Goal: Information Seeking & Learning: Find specific fact

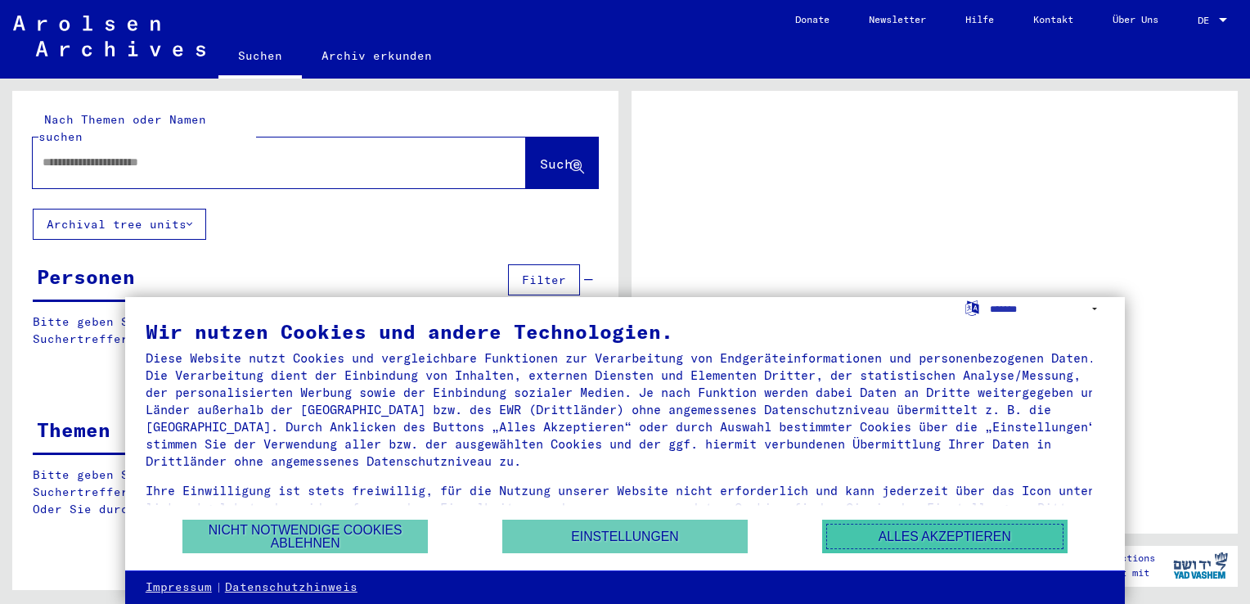
click at [843, 541] on button "Alles akzeptieren" at bounding box center [944, 536] width 245 height 34
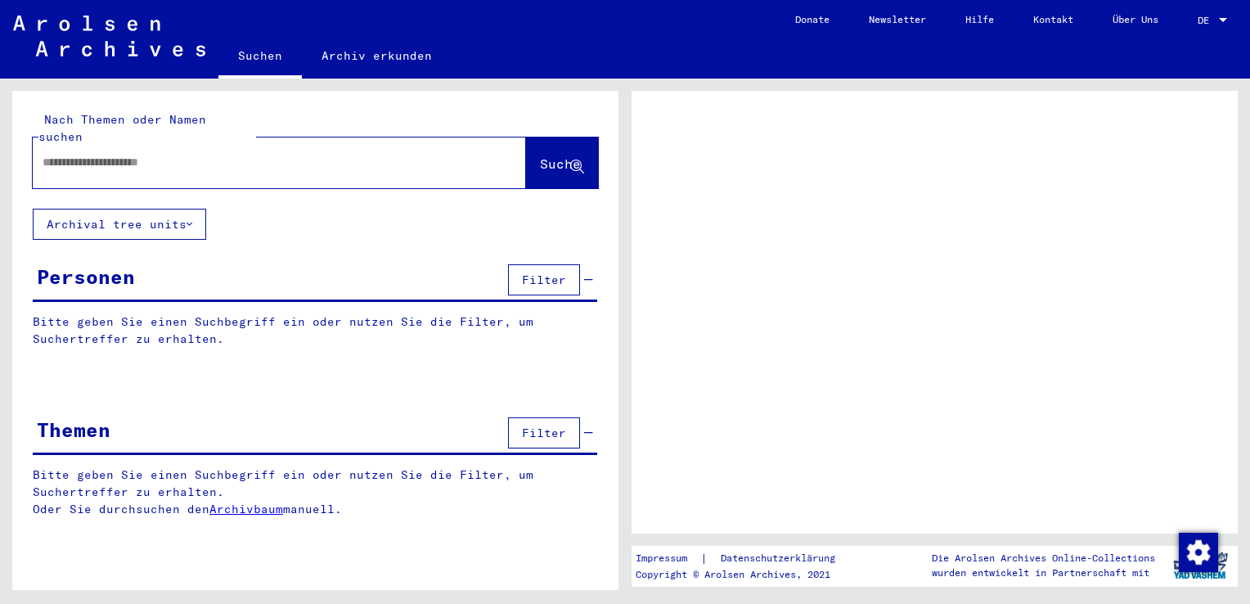
click at [259, 156] on div at bounding box center [260, 162] width 454 height 37
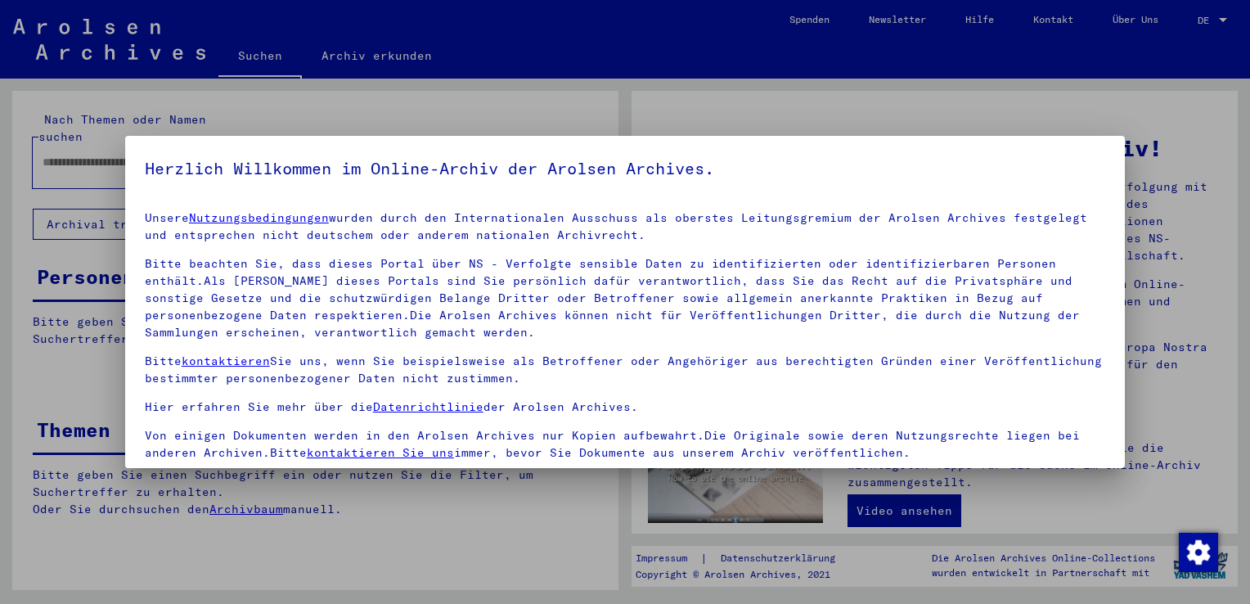
scroll to position [142, 0]
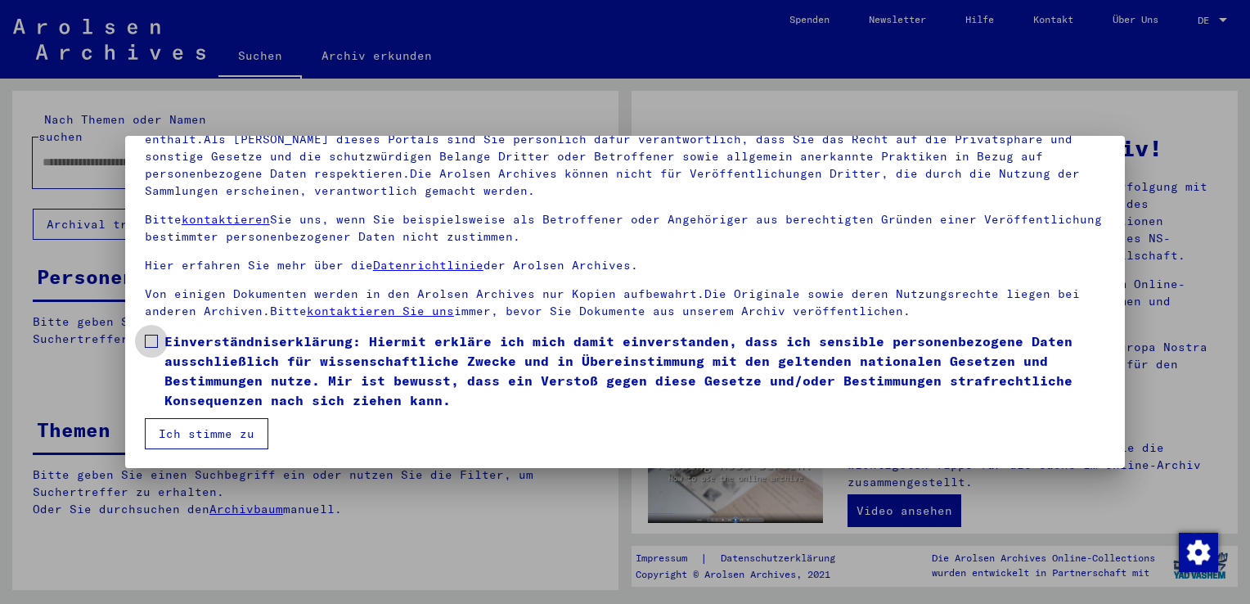
click at [157, 344] on span at bounding box center [151, 341] width 13 height 13
click at [223, 434] on button "Ich stimme zu" at bounding box center [207, 433] width 124 height 31
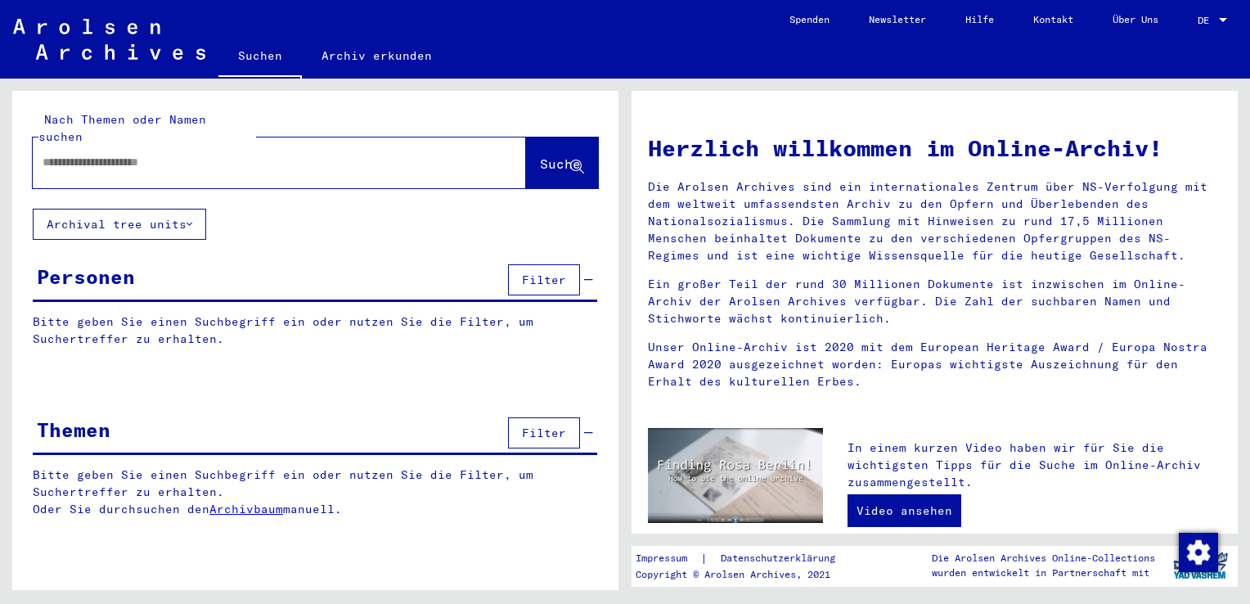
click at [313, 154] on input "text" at bounding box center [260, 162] width 434 height 17
type input "********"
click at [555, 155] on span "Suche" at bounding box center [560, 163] width 41 height 16
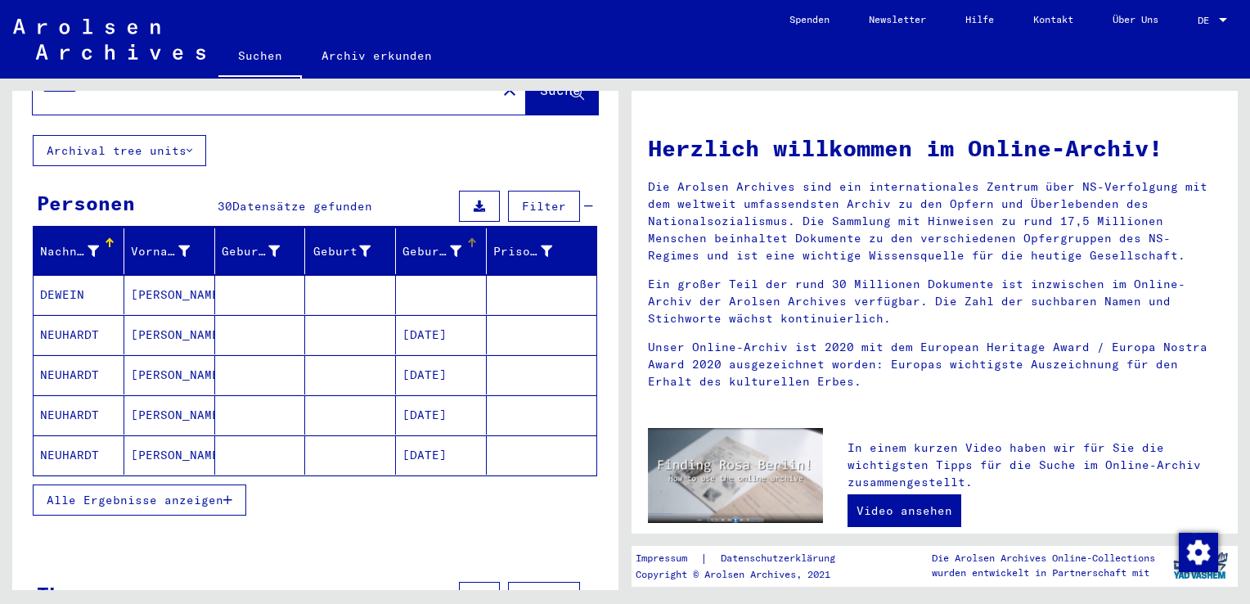
scroll to position [74, 0]
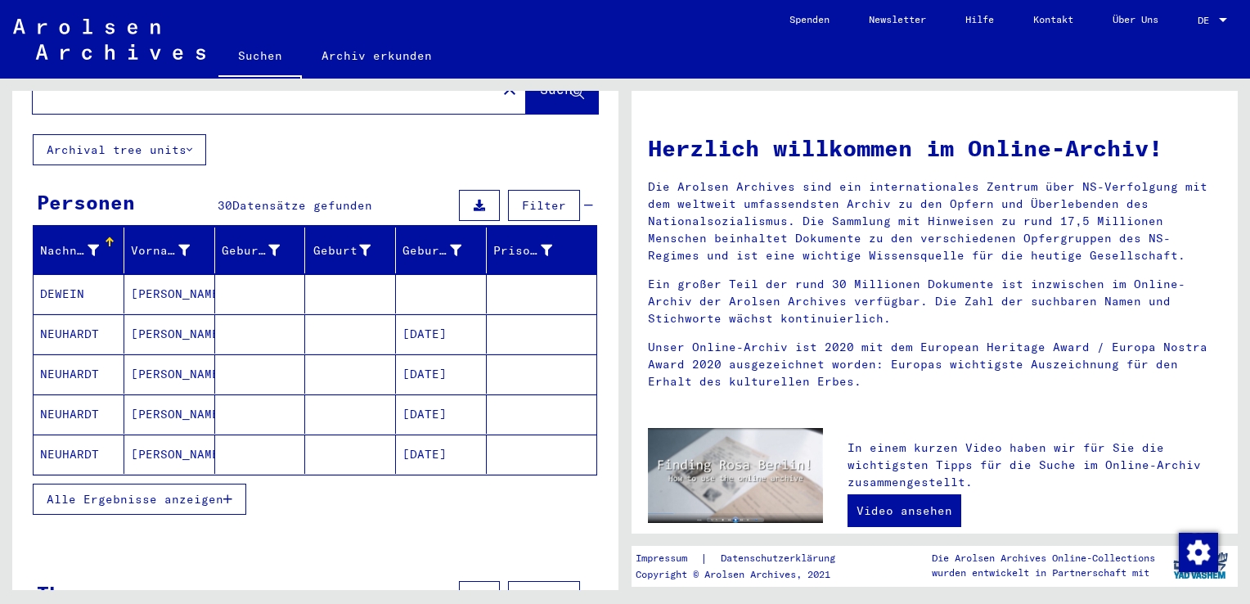
click at [74, 436] on mat-cell "NEUHARDT" at bounding box center [79, 453] width 91 height 39
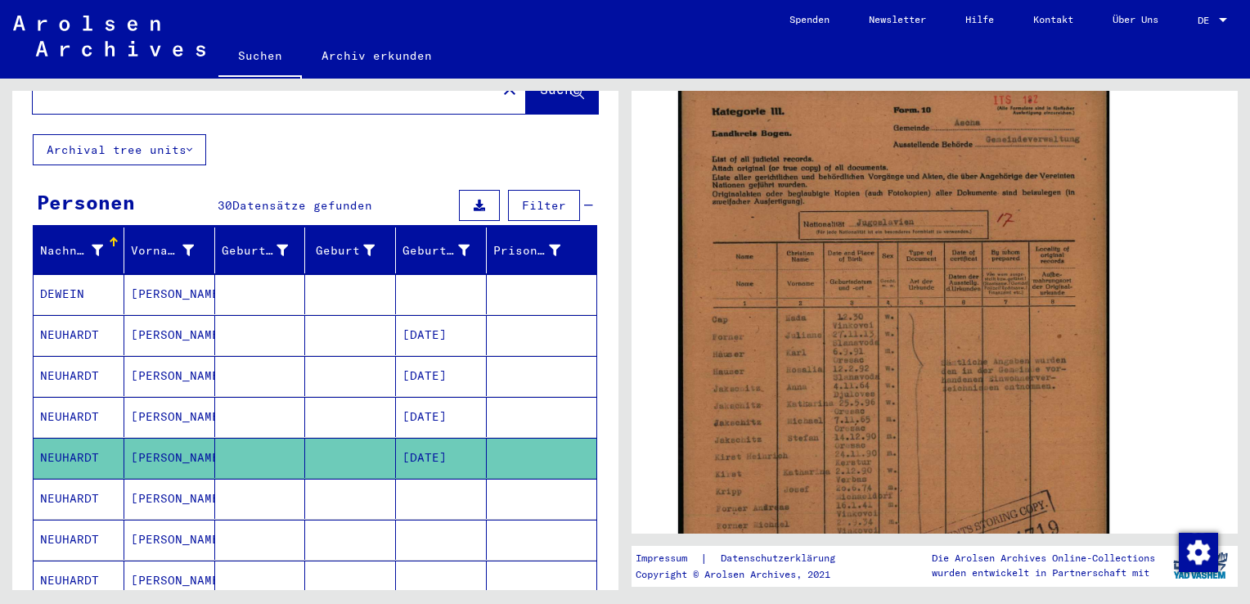
scroll to position [334, 0]
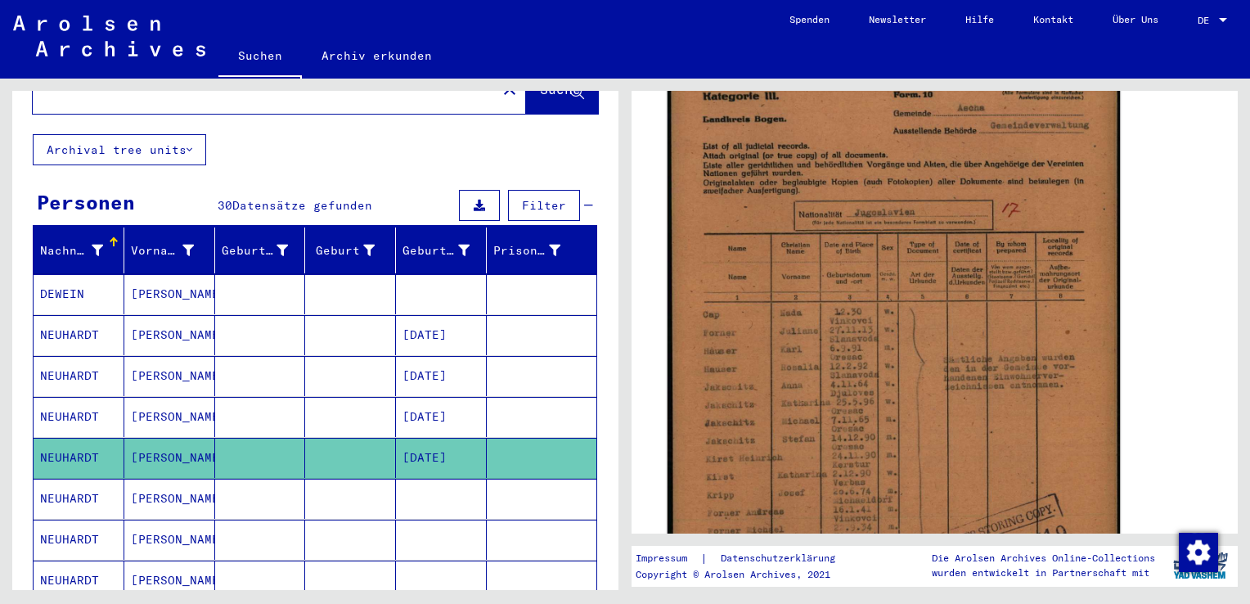
click at [878, 254] on img at bounding box center [894, 377] width 452 height 632
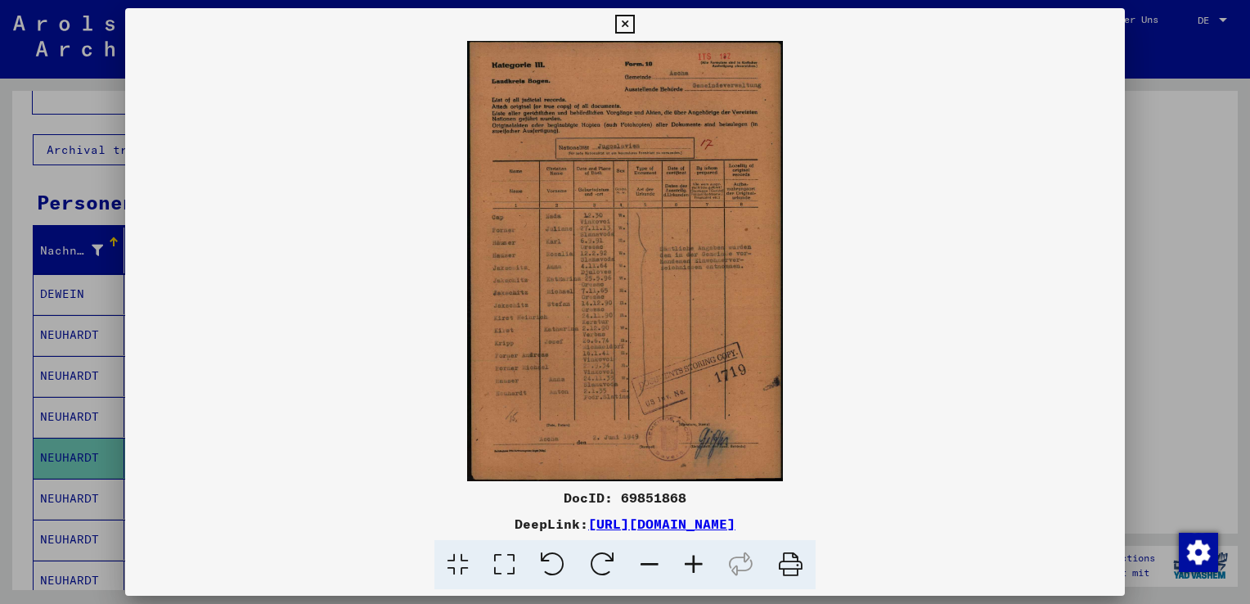
click at [632, 331] on img at bounding box center [625, 261] width 1000 height 440
click at [588, 516] on link "[URL][DOMAIN_NAME]" at bounding box center [661, 523] width 147 height 16
